Goal: Navigation & Orientation: Find specific page/section

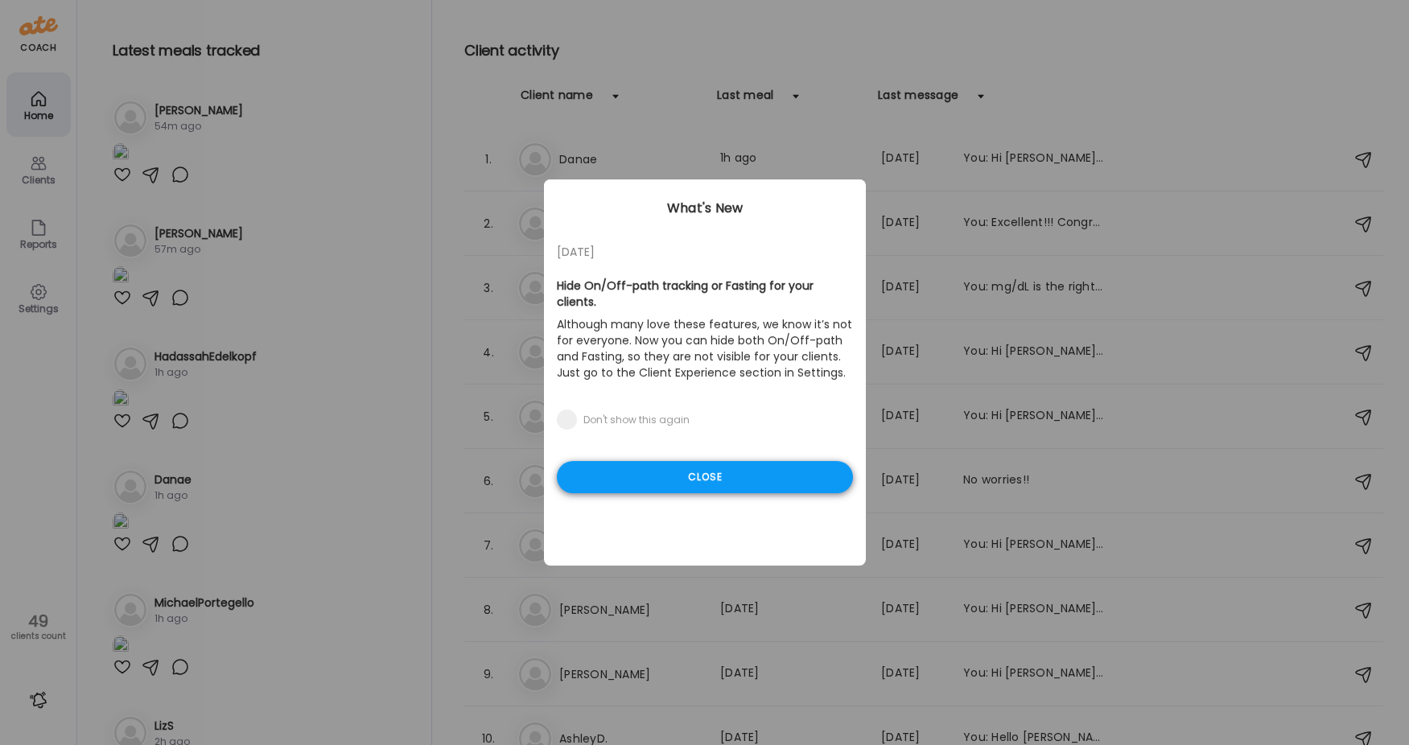
click at [708, 468] on div "Close" at bounding box center [705, 477] width 296 height 32
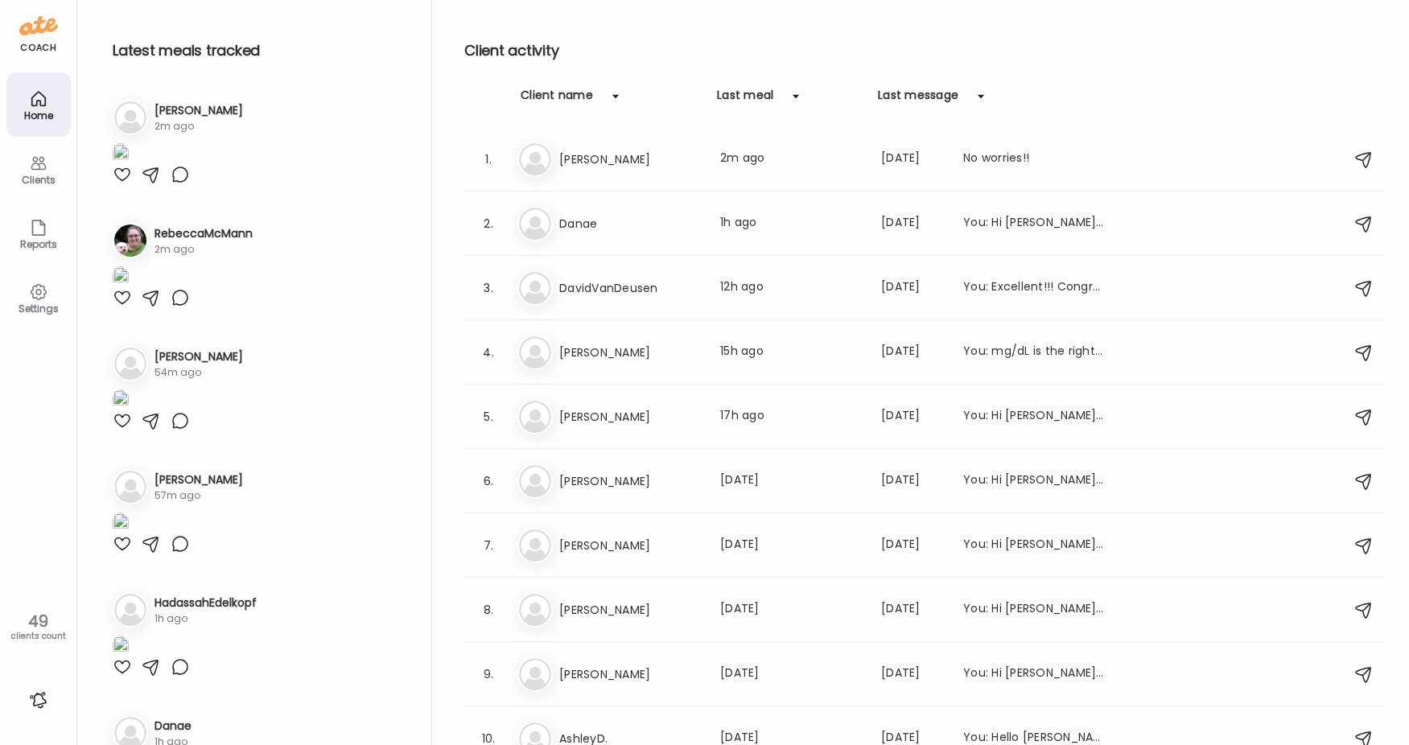
click at [129, 165] on img at bounding box center [121, 154] width 16 height 22
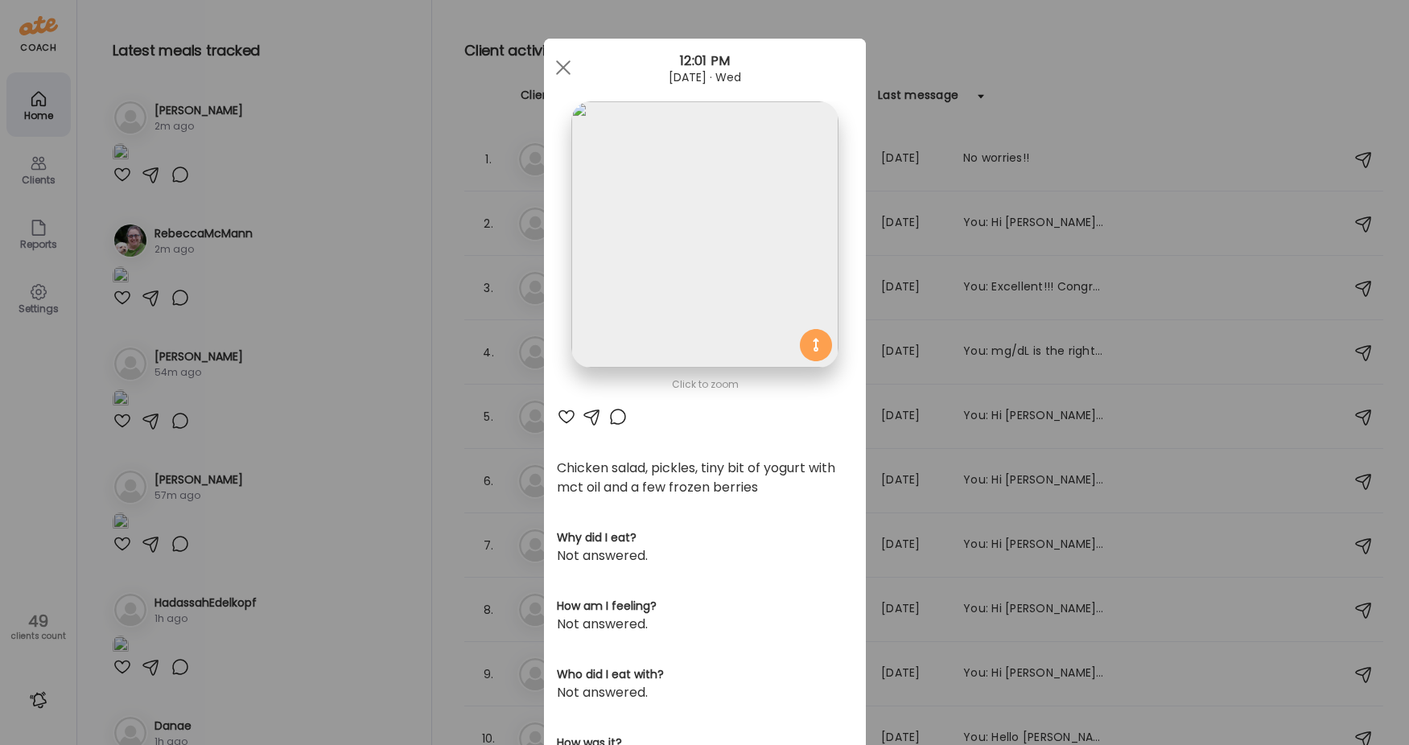
click at [326, 355] on div "Ate Coach Dashboard Wahoo! It’s official Take a moment to set up your Coach Pro…" at bounding box center [704, 372] width 1409 height 745
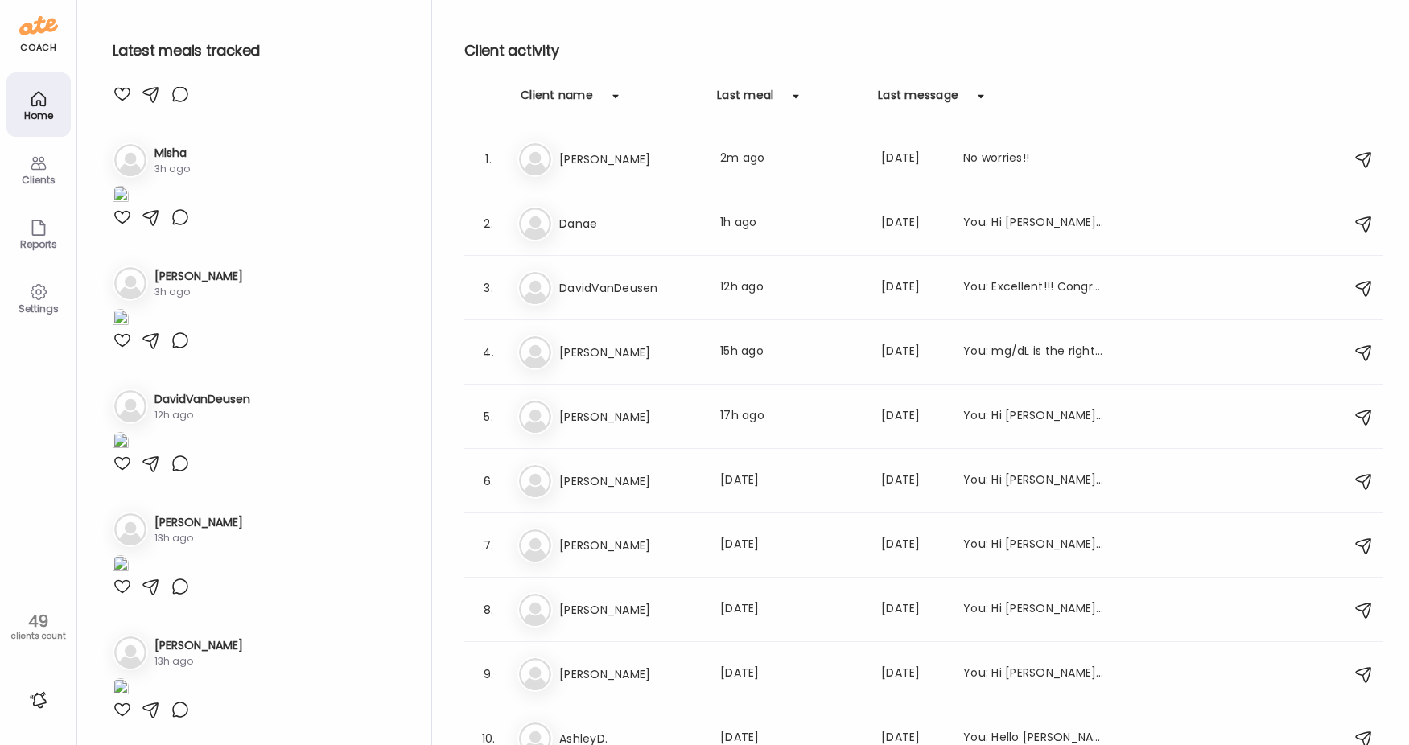
scroll to position [2148, 0]
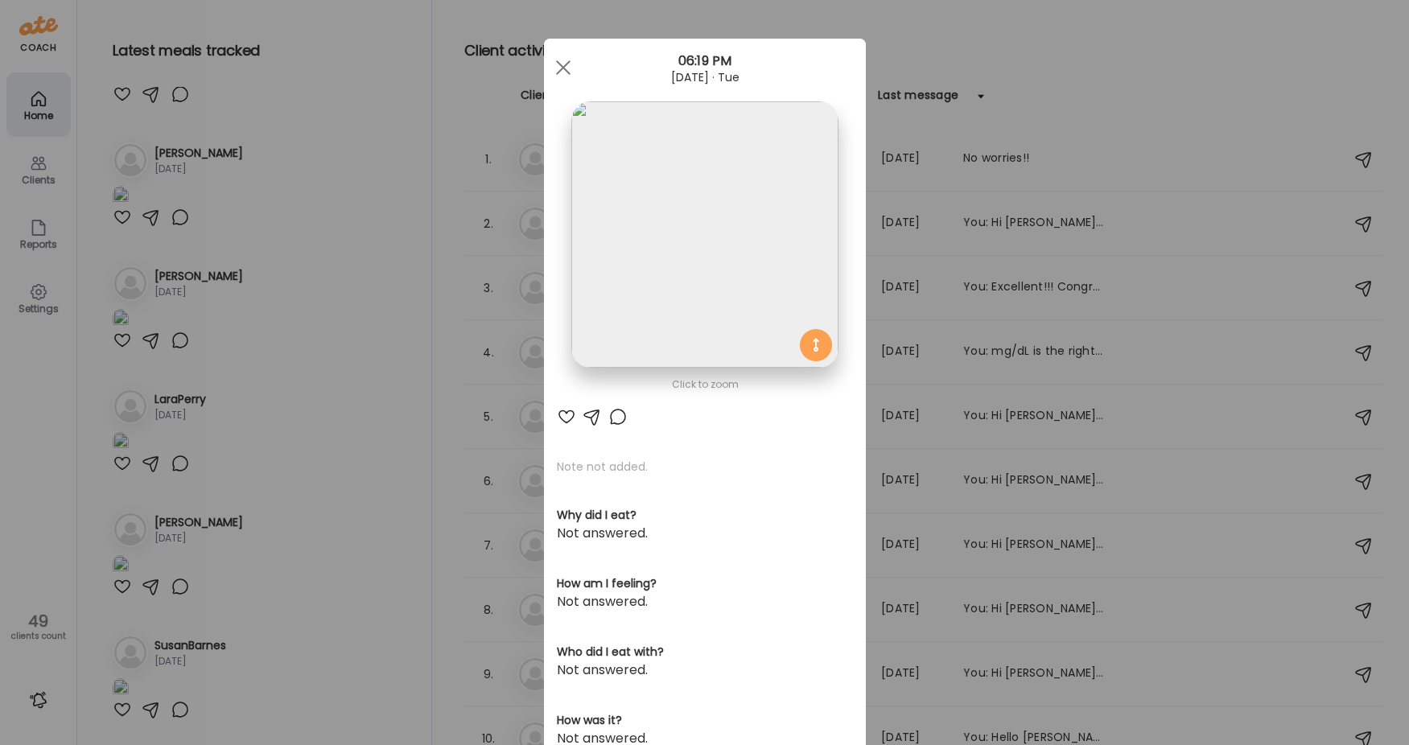
click at [679, 223] on img at bounding box center [704, 234] width 266 height 266
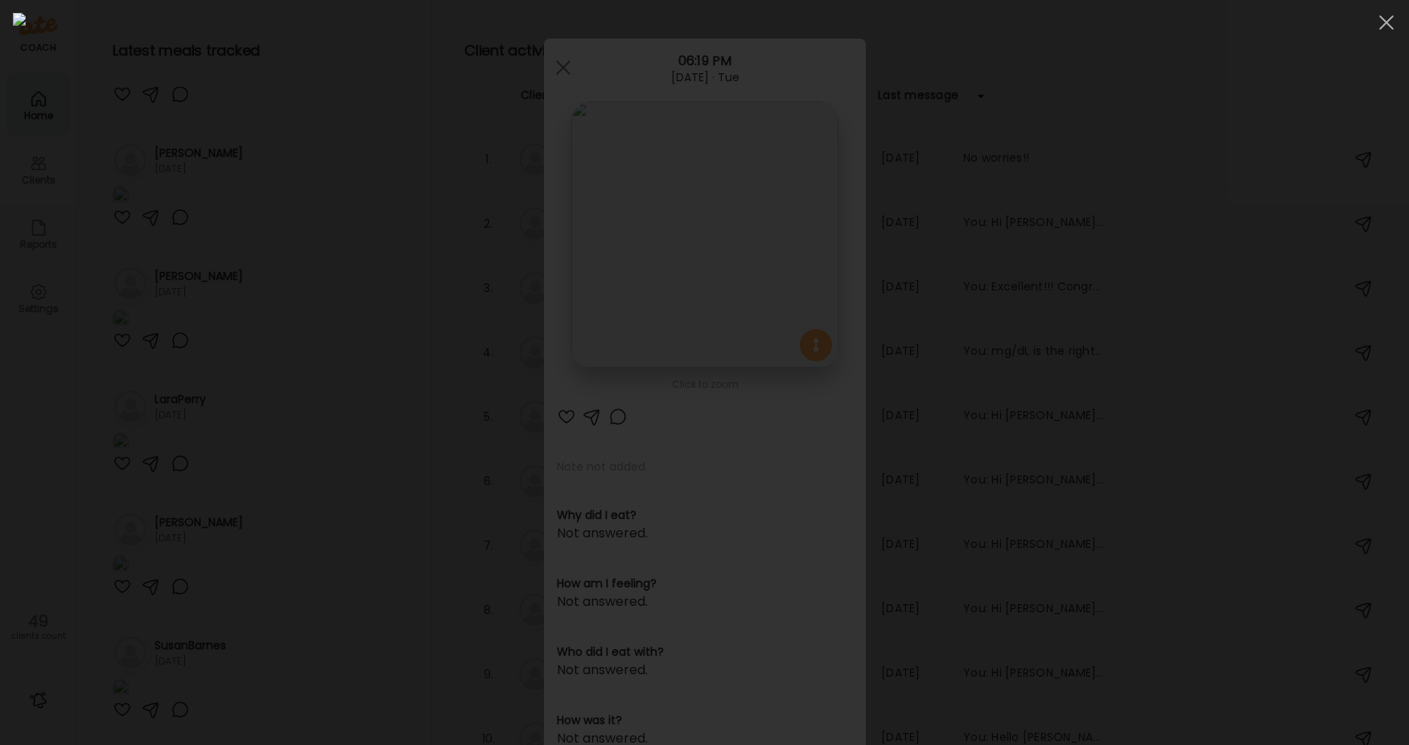
click at [252, 492] on div at bounding box center [704, 372] width 1383 height 719
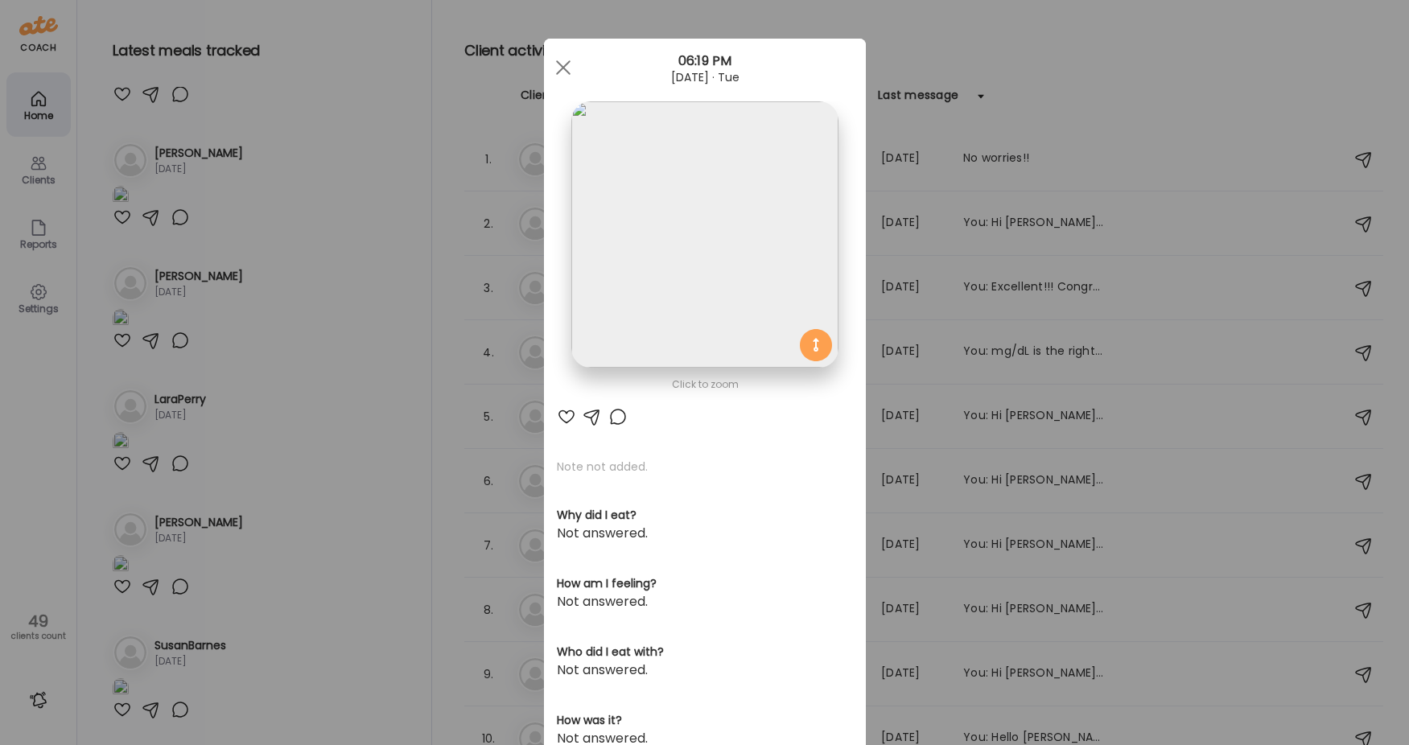
drag, startPoint x: 281, startPoint y: 585, endPoint x: 281, endPoint y: 567, distance: 17.7
click at [280, 584] on div "Ate Coach Dashboard Wahoo! It’s official Take a moment to set up your Coach Pro…" at bounding box center [704, 372] width 1409 height 745
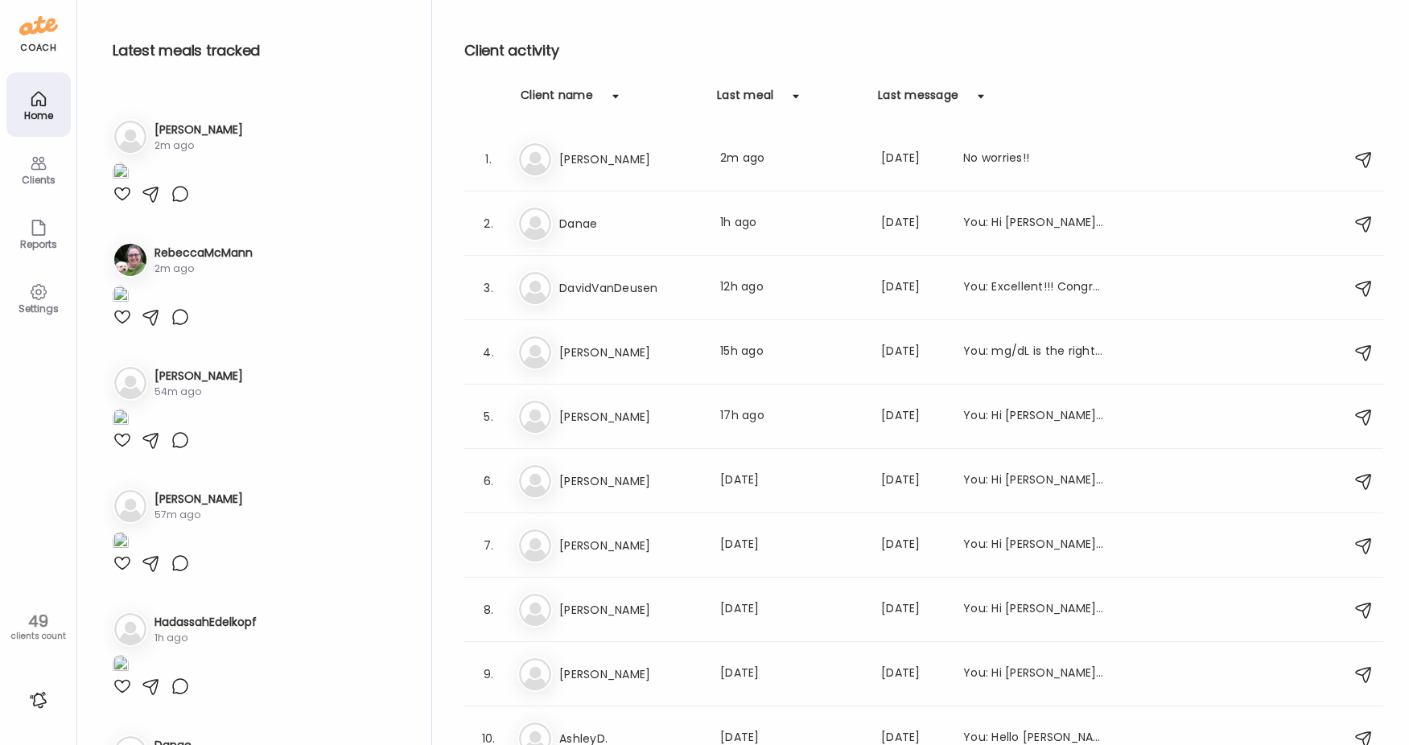
scroll to position [0, 0]
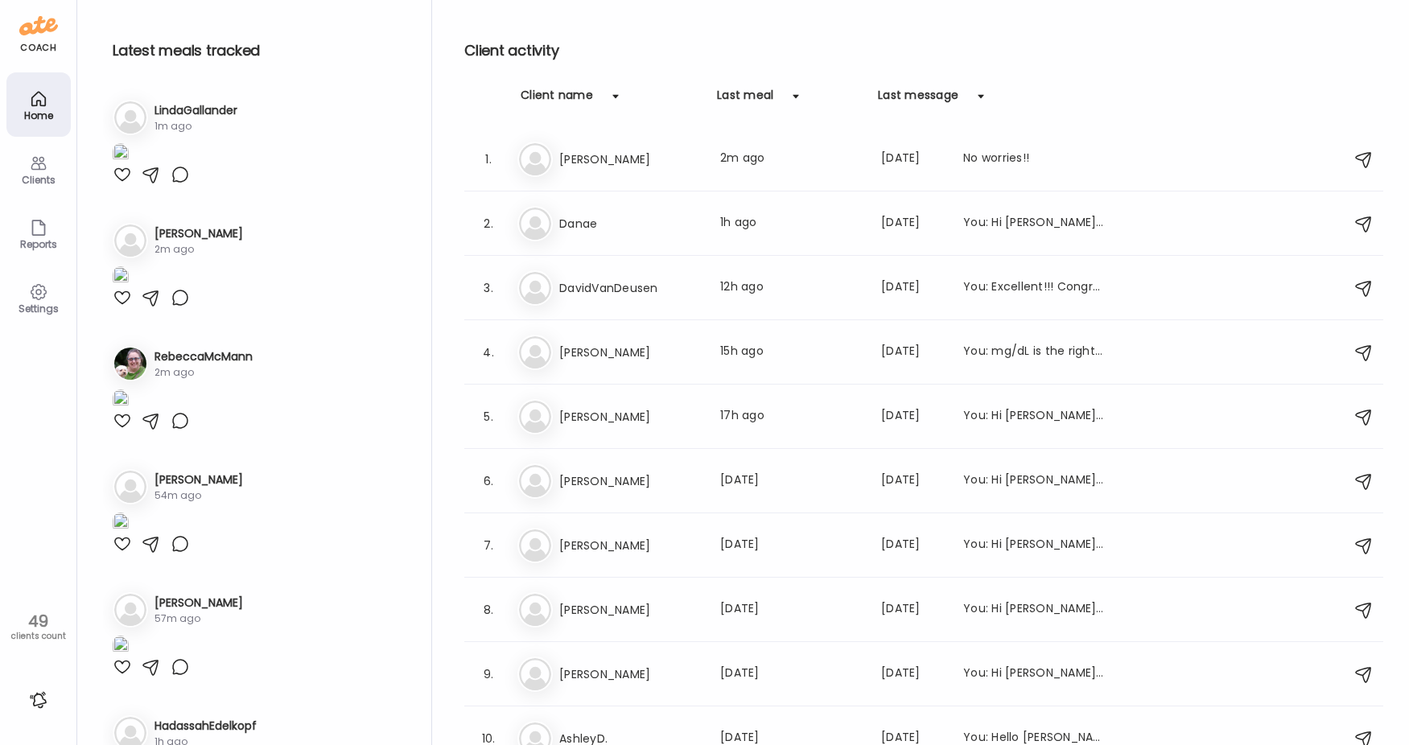
click at [29, 452] on div "coach Home Clients Coaches Teams Reports Settings 49 clients count" at bounding box center [38, 372] width 77 height 745
